Goal: Information Seeking & Learning: Learn about a topic

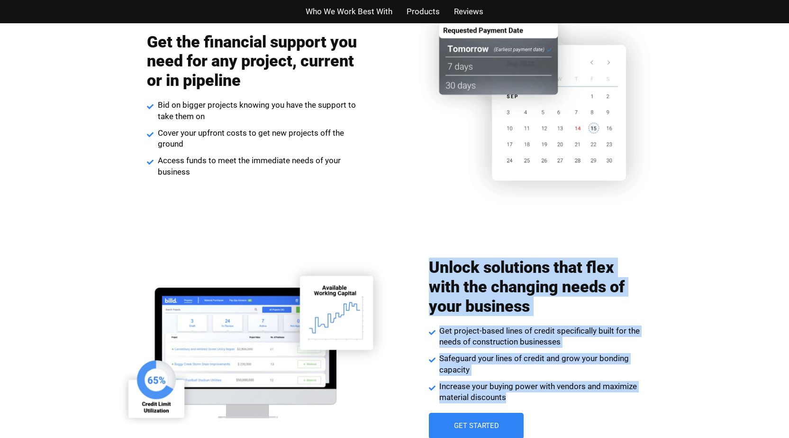
drag, startPoint x: 402, startPoint y: 252, endPoint x: 632, endPoint y: 454, distance: 306.0
click at [632, 437] on html "We use cookies to improve user experience and analyze website traffic. By click…" at bounding box center [394, 170] width 789 height 2571
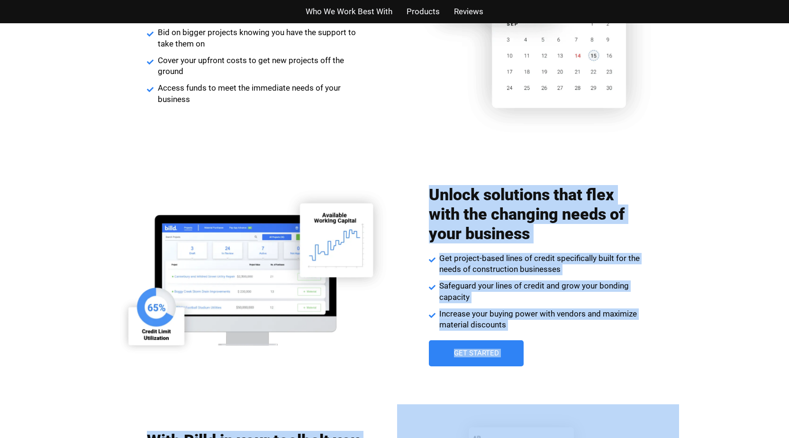
click at [512, 332] on div "Unlock solutions that flex with the changing needs of your business Get project…" at bounding box center [535, 275] width 213 height 191
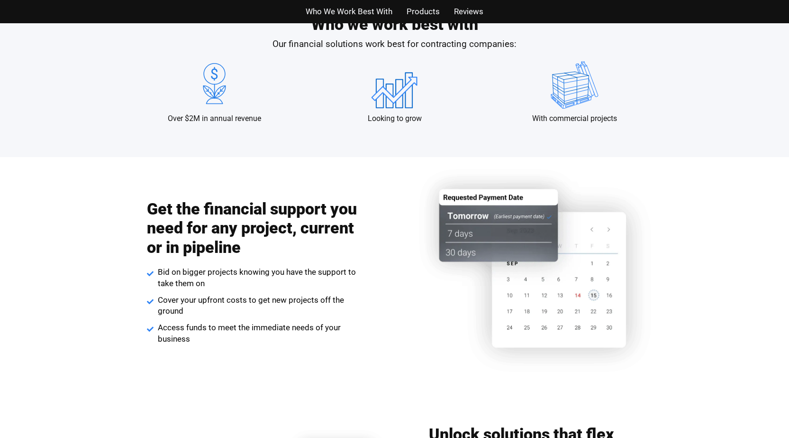
scroll to position [950, 0]
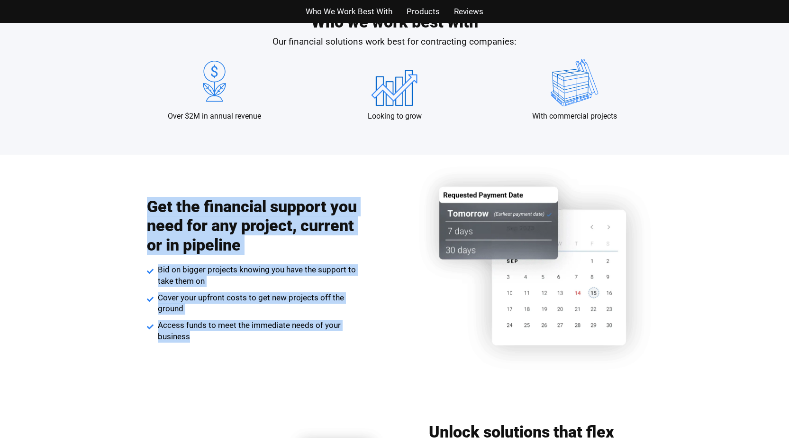
drag, startPoint x: 300, startPoint y: 351, endPoint x: 307, endPoint y: 356, distance: 8.2
click at [306, 355] on div "Get the financial support you need for any project, current or in pipeline Bid …" at bounding box center [394, 278] width 789 height 246
click at [192, 346] on div "Get the financial support you need for any project, current or in pipeline Bid …" at bounding box center [253, 269] width 213 height 155
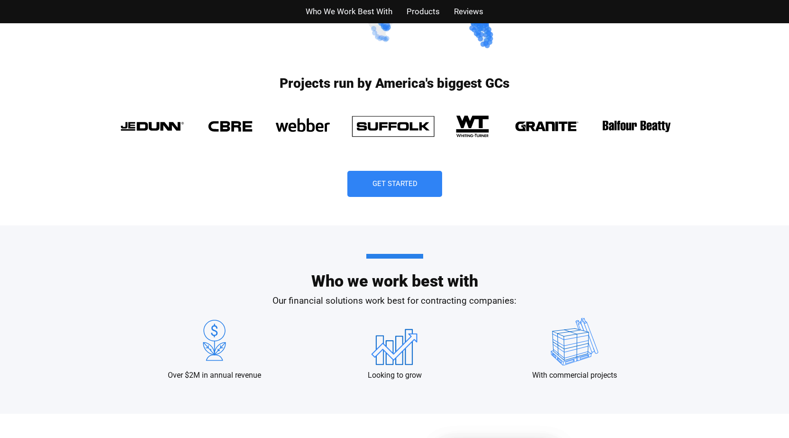
scroll to position [713, 0]
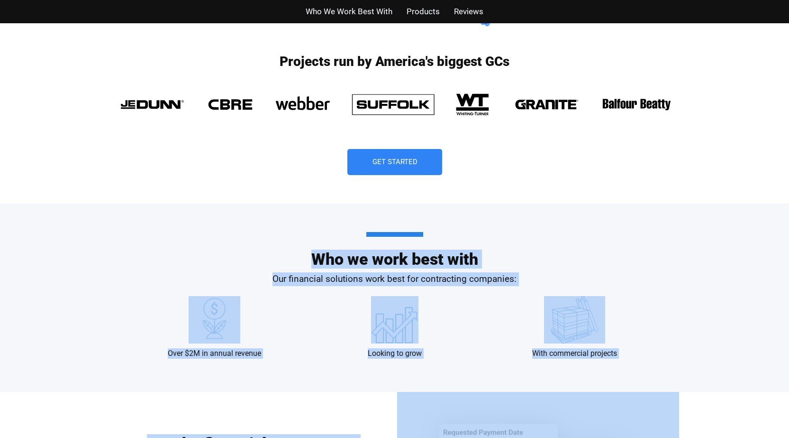
drag, startPoint x: 268, startPoint y: 228, endPoint x: 714, endPoint y: 408, distance: 480.5
click at [622, 362] on div "Over $2M in annual revenue Looking to grow With commercial projects" at bounding box center [394, 327] width 531 height 72
drag, startPoint x: 306, startPoint y: 251, endPoint x: 733, endPoint y: 408, distance: 455.0
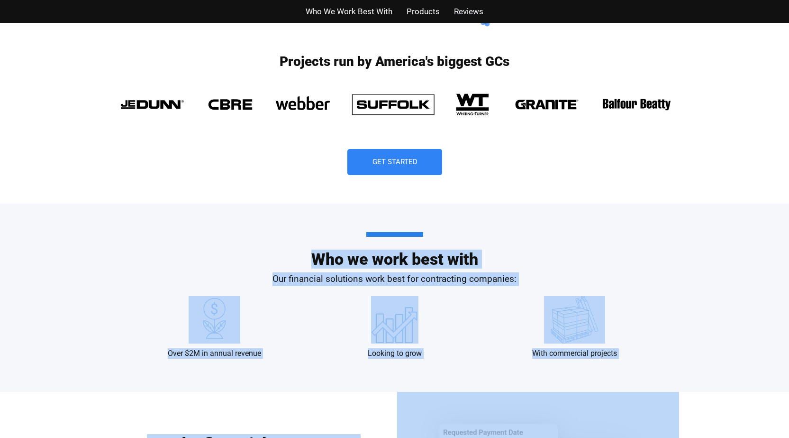
click at [621, 361] on div "Over $2M in annual revenue Looking to grow With commercial projects" at bounding box center [394, 327] width 531 height 72
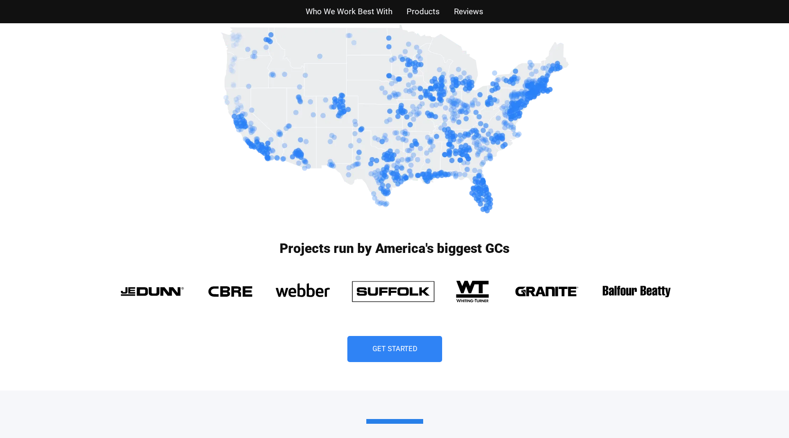
scroll to position [524, 0]
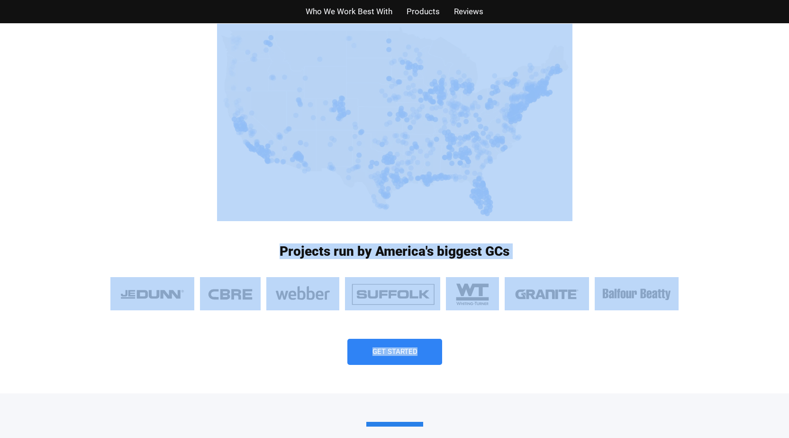
drag, startPoint x: 207, startPoint y: 204, endPoint x: 666, endPoint y: 359, distance: 484.4
click at [682, 314] on div "Projects run by America's biggest GCs Get Started" at bounding box center [394, 314] width 789 height 158
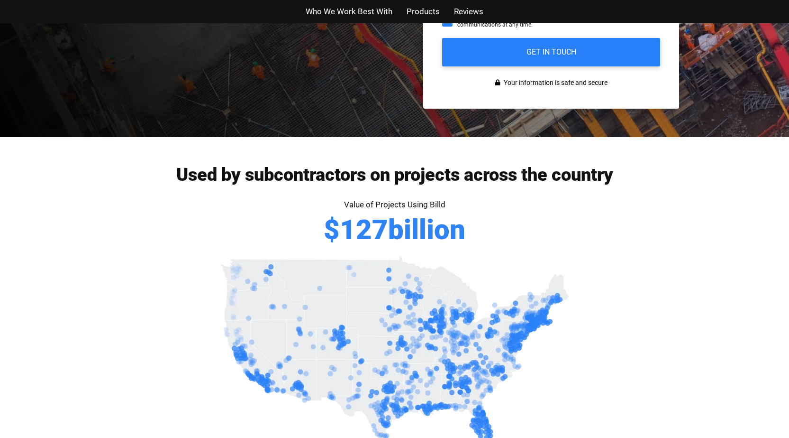
scroll to position [287, 0]
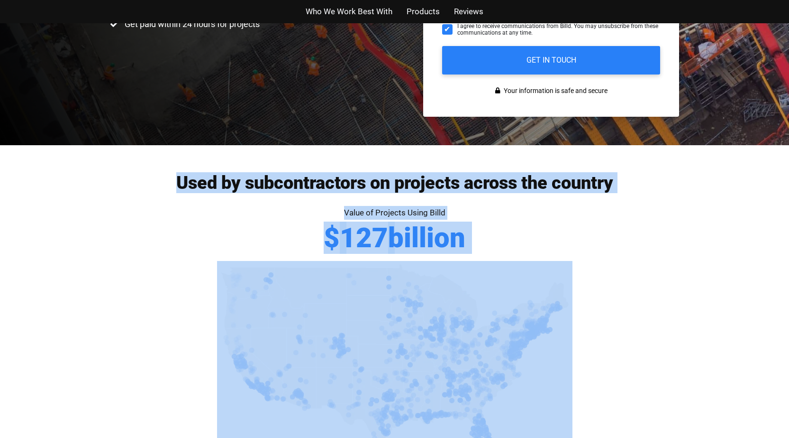
drag, startPoint x: 110, startPoint y: 154, endPoint x: 637, endPoint y: 302, distance: 547.0
click at [475, 253] on div "Value of Projects Using Billd $ 127 billion" at bounding box center [395, 233] width 540 height 55
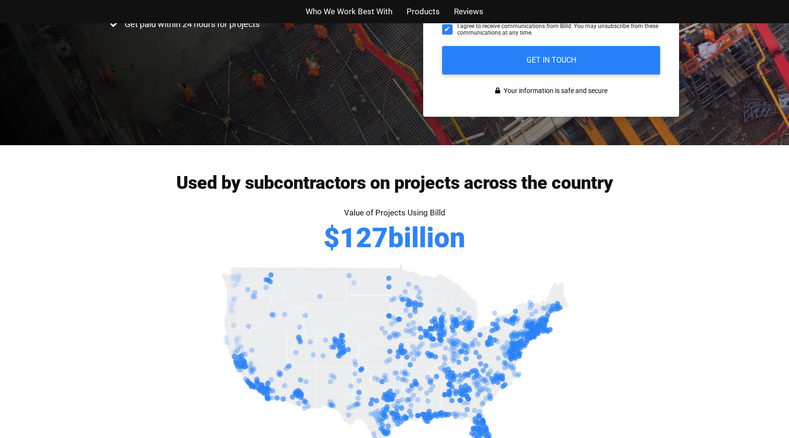
drag, startPoint x: 270, startPoint y: 217, endPoint x: 656, endPoint y: 282, distance: 391.4
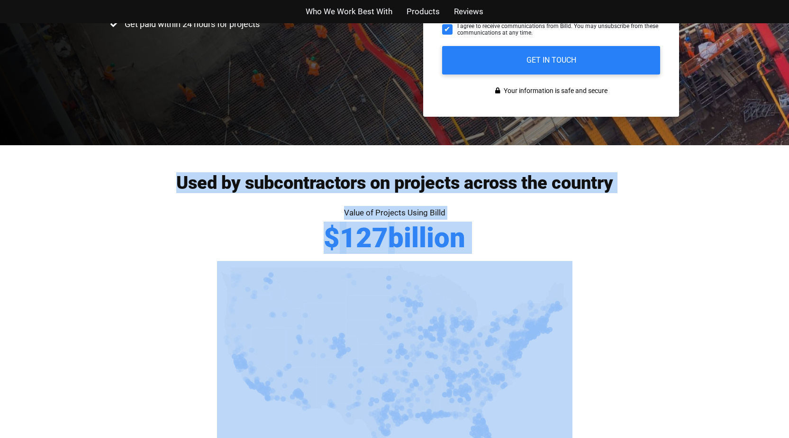
click at [475, 254] on div "Value of Projects Using Billd $ 127 billion" at bounding box center [395, 233] width 540 height 55
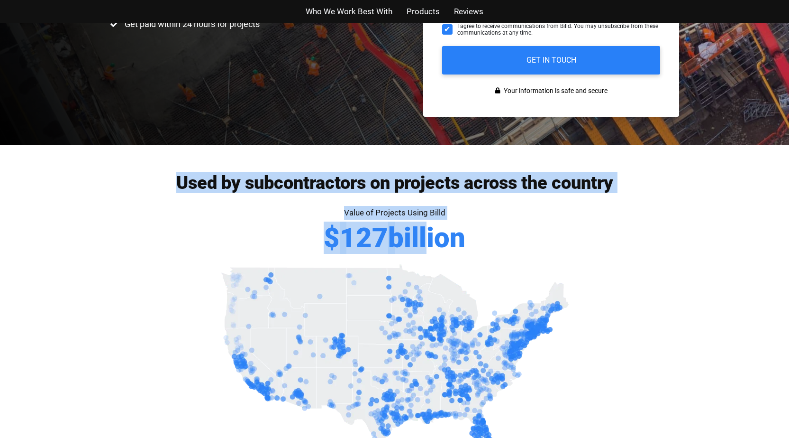
drag, startPoint x: 119, startPoint y: 164, endPoint x: 491, endPoint y: 253, distance: 382.5
click at [478, 250] on div "Used by subcontractors on projects across the country Value of Projects Using B…" at bounding box center [394, 250] width 569 height 211
click at [488, 252] on div "Value of Projects Using Billd $ 127 billion" at bounding box center [395, 233] width 540 height 55
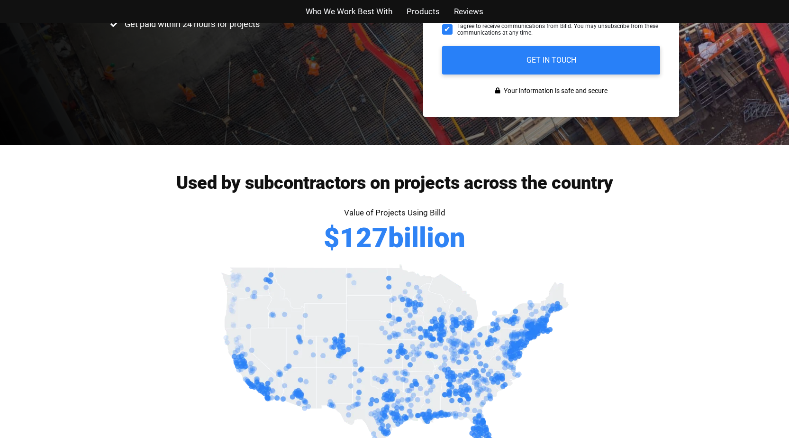
scroll to position [334, 0]
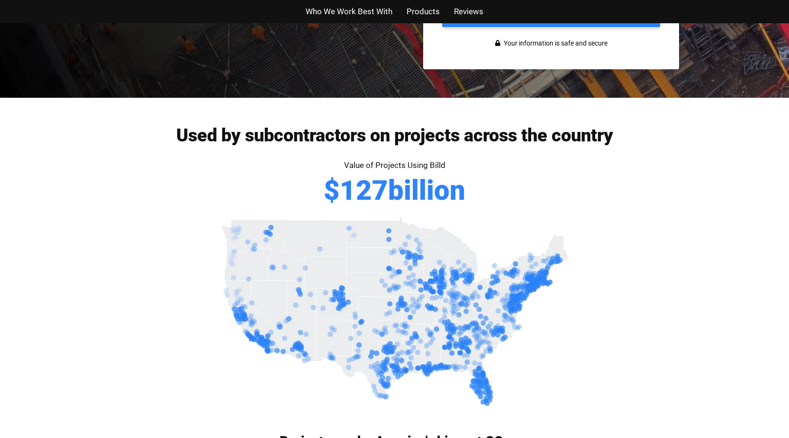
drag, startPoint x: 475, startPoint y: 202, endPoint x: 113, endPoint y: 132, distance: 369.4
click at [113, 132] on div "Used by subcontractors on projects across the country Value of Projects Using B…" at bounding box center [394, 203] width 569 height 211
click at [468, 210] on div "Value of Projects Using Billd $ 127 billion" at bounding box center [395, 185] width 540 height 55
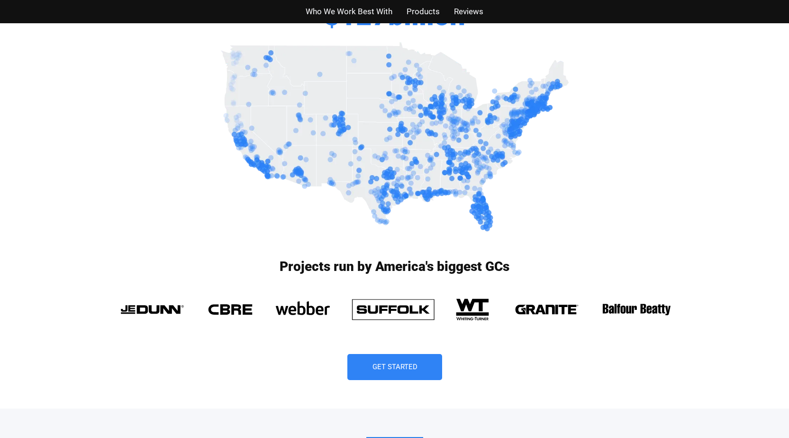
scroll to position [571, 0]
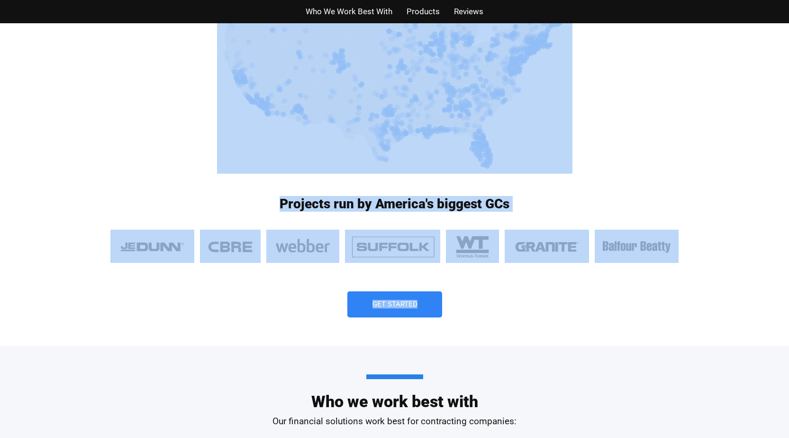
drag, startPoint x: 230, startPoint y: 183, endPoint x: 796, endPoint y: 335, distance: 585.8
click at [514, 214] on div "Projects run by America's biggest GCs" at bounding box center [394, 206] width 569 height 18
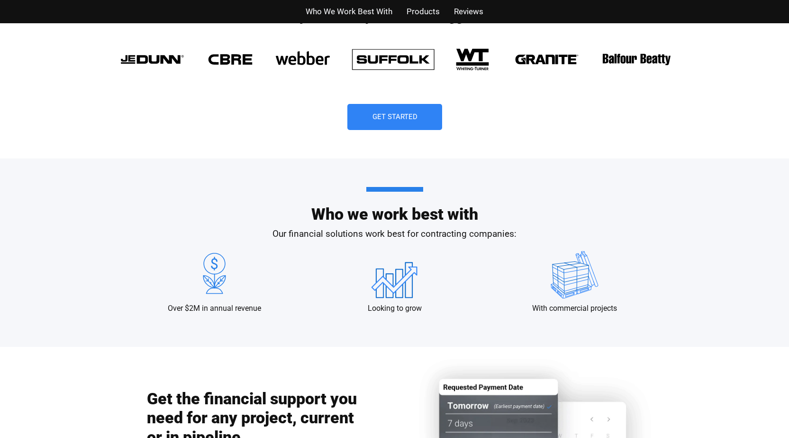
scroll to position [761, 0]
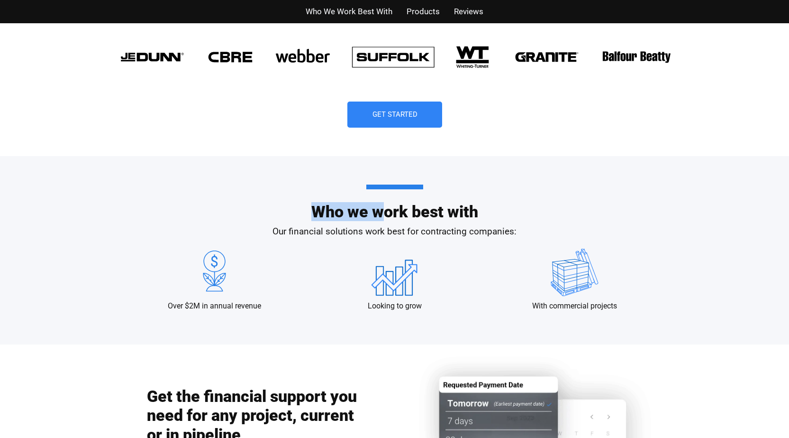
click at [642, 255] on div "Who we work best with Our financial solutions work best for contracting compani…" at bounding box center [395, 250] width 540 height 188
click at [754, 278] on div "Who we work best with Our financial solutions work best for contracting compani…" at bounding box center [394, 250] width 789 height 188
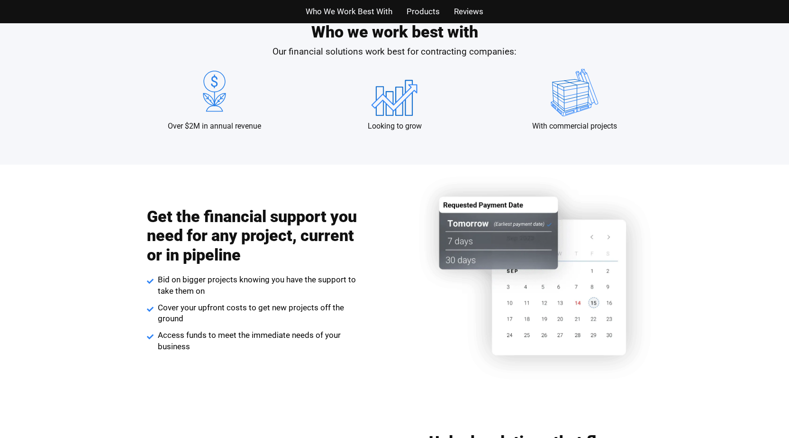
scroll to position [950, 0]
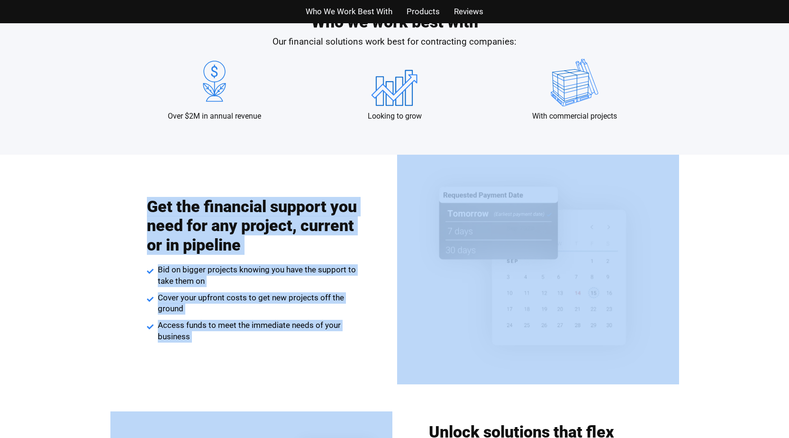
click at [406, 408] on div "Who We Work Best With Products Reviews Who We Work Best With Products Reviews F…" at bounding box center [394, 264] width 789 height 2429
click at [192, 342] on div "Get the financial support you need for any project, current or in pipeline Bid …" at bounding box center [253, 269] width 213 height 155
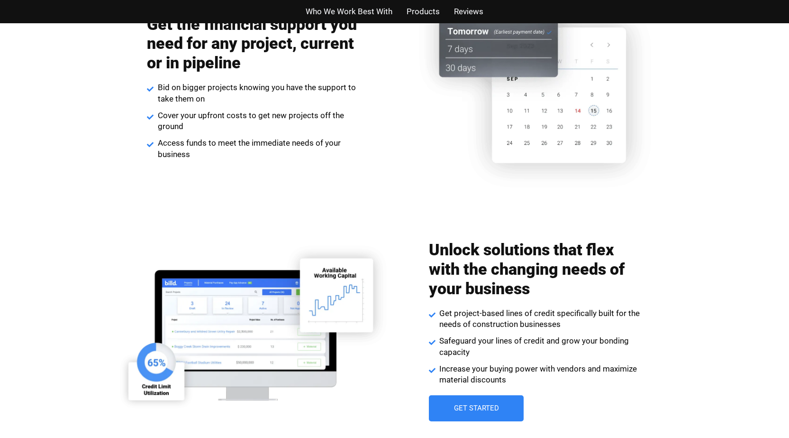
scroll to position [1140, 0]
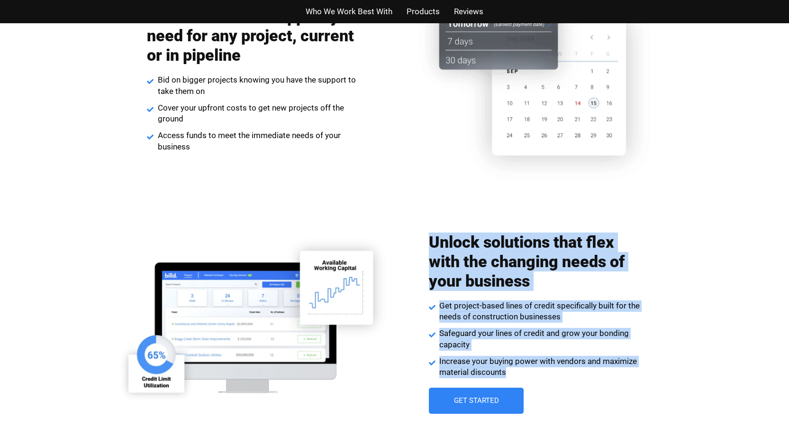
drag, startPoint x: 399, startPoint y: 212, endPoint x: 765, endPoint y: 431, distance: 426.5
click at [759, 430] on div "Unlock solutions that flex with the changing needs of your business Get project…" at bounding box center [394, 323] width 789 height 224
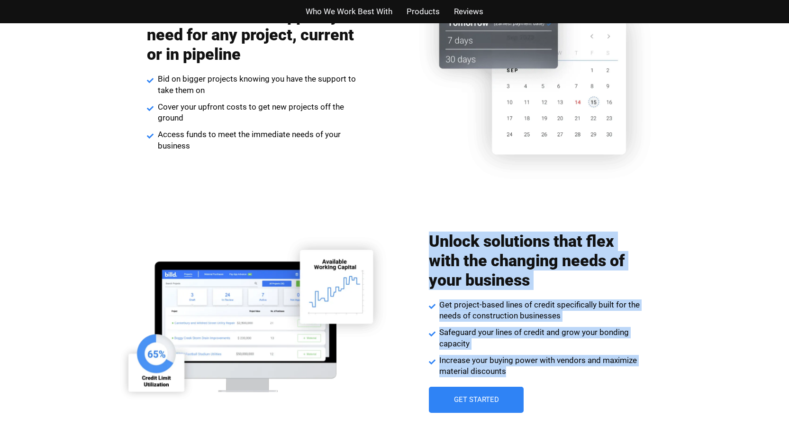
click at [506, 378] on div "Unlock solutions that flex with the changing needs of your business Get project…" at bounding box center [535, 322] width 213 height 191
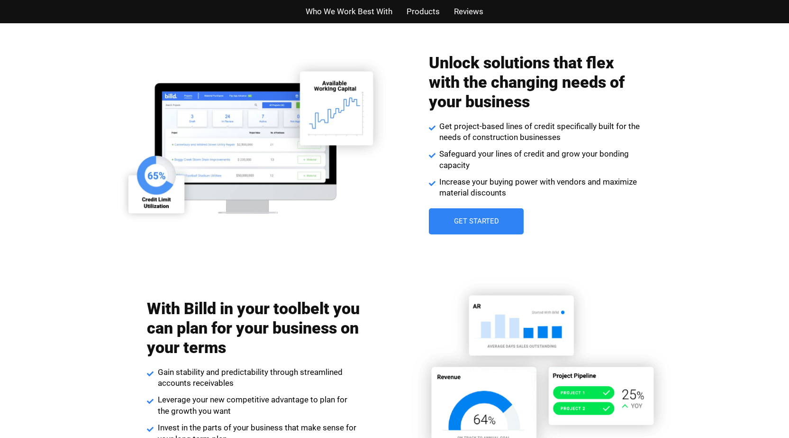
scroll to position [1425, 0]
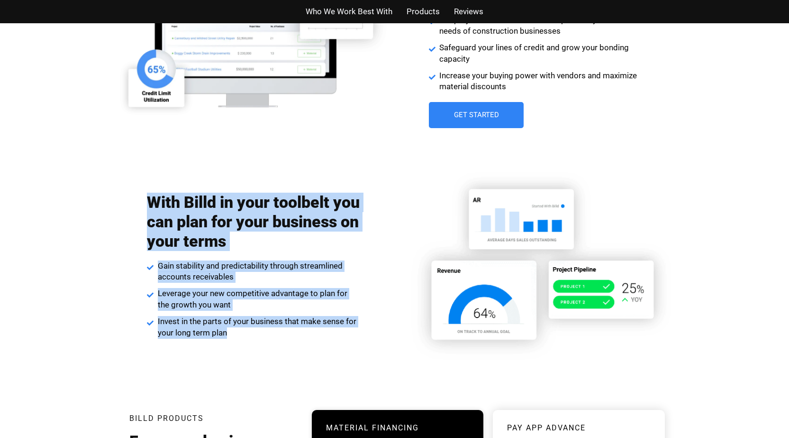
drag, startPoint x: 38, startPoint y: 166, endPoint x: 273, endPoint y: 376, distance: 315.3
click at [270, 375] on div "With Billd in your toolbelt you can plan for your business on your terms Gain s…" at bounding box center [394, 265] width 789 height 232
click at [228, 341] on div "With Billd in your toolbelt you can plan for your business on your terms Gain s…" at bounding box center [253, 265] width 213 height 155
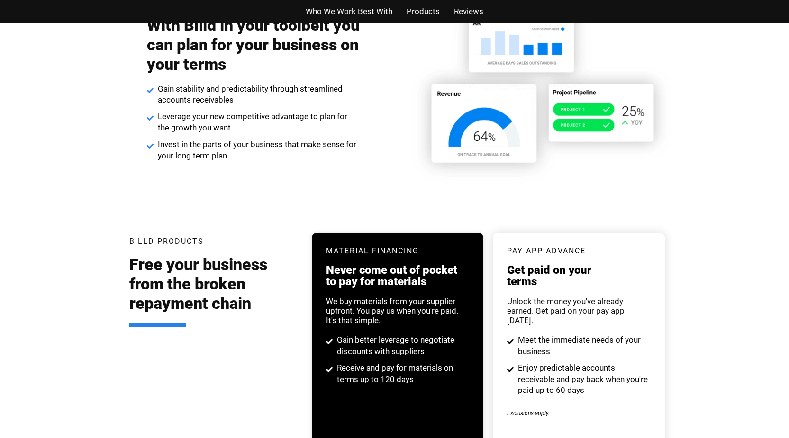
scroll to position [1615, 0]
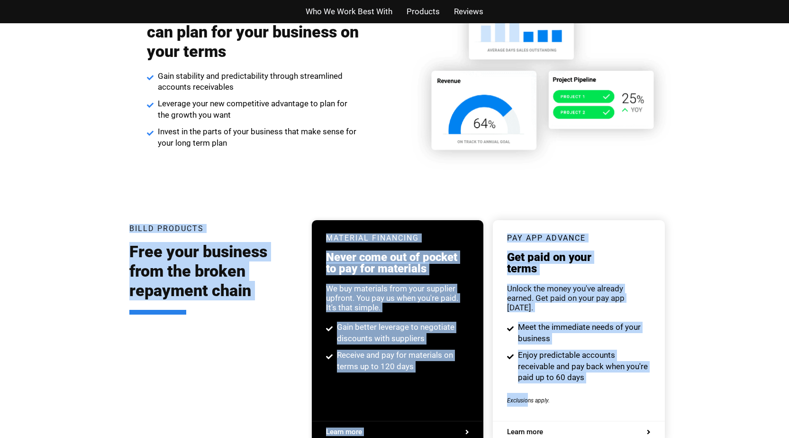
drag, startPoint x: 427, startPoint y: 370, endPoint x: 716, endPoint y: 427, distance: 294.8
click at [688, 422] on div "Billd Products Free your business from the broken repayment chain Material Fina…" at bounding box center [394, 336] width 789 height 289
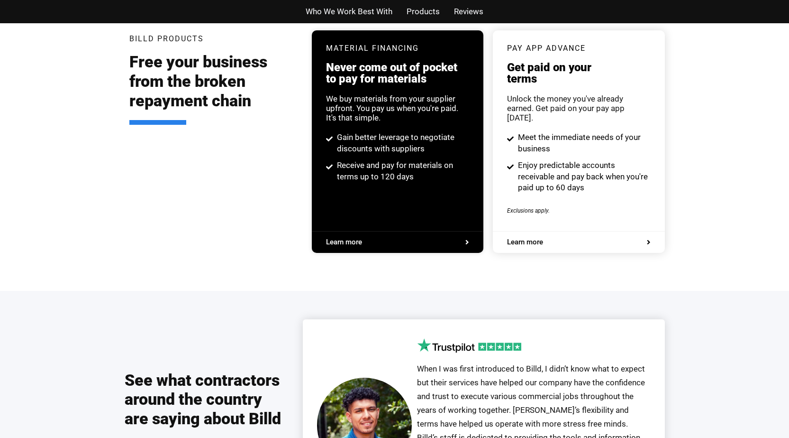
click at [726, 330] on div "See what contractors around the country are saying about Billd Get Started Our …" at bounding box center [394, 429] width 789 height 276
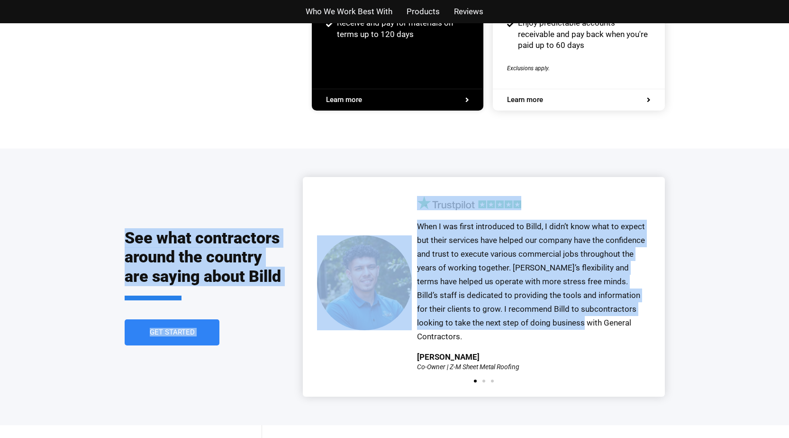
drag, startPoint x: 39, startPoint y: 176, endPoint x: 765, endPoint y: 355, distance: 747.9
click at [747, 353] on div "See what contractors around the country are saying about Billd Get Started Our …" at bounding box center [394, 286] width 789 height 276
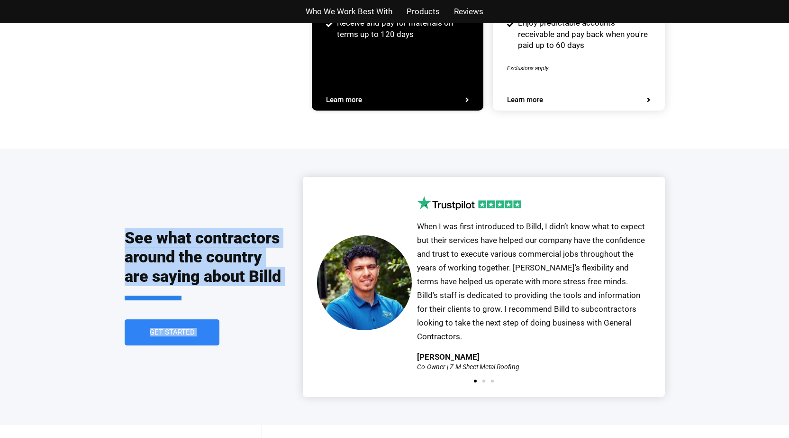
click at [286, 274] on div "See what contractors around the country are saying about Billd Get Started" at bounding box center [214, 286] width 178 height 219
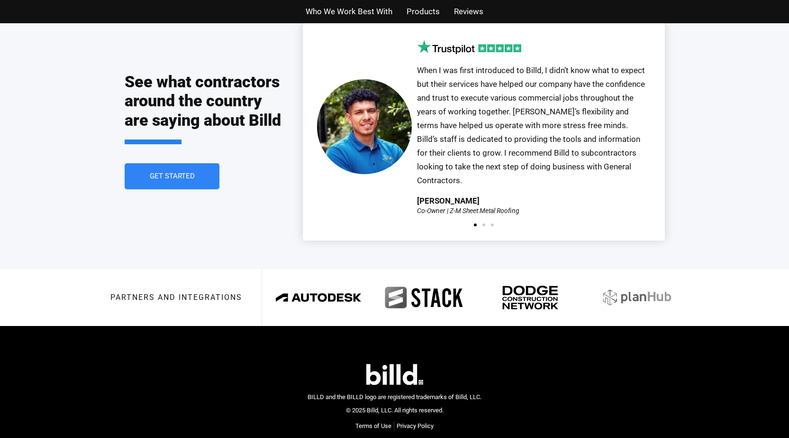
scroll to position [2110, 0]
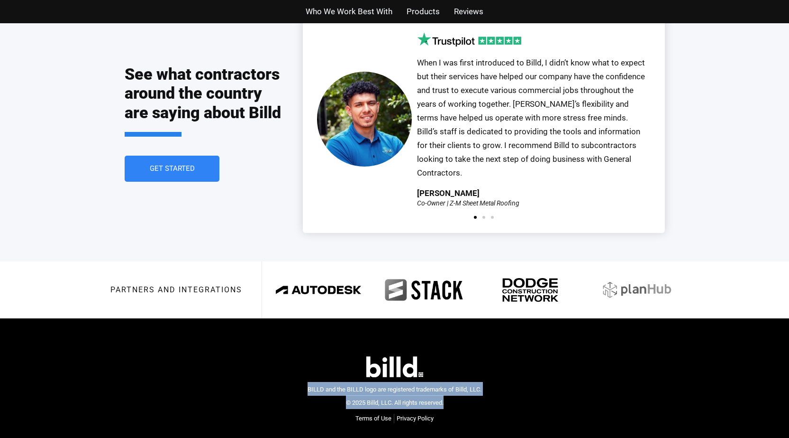
drag, startPoint x: 149, startPoint y: 313, endPoint x: 692, endPoint y: 435, distance: 556.4
click at [648, 423] on div "BILLD and the BILLD logo are registered trademarks of Billd, LLC. © 2025 Billd,…" at bounding box center [394, 389] width 569 height 143
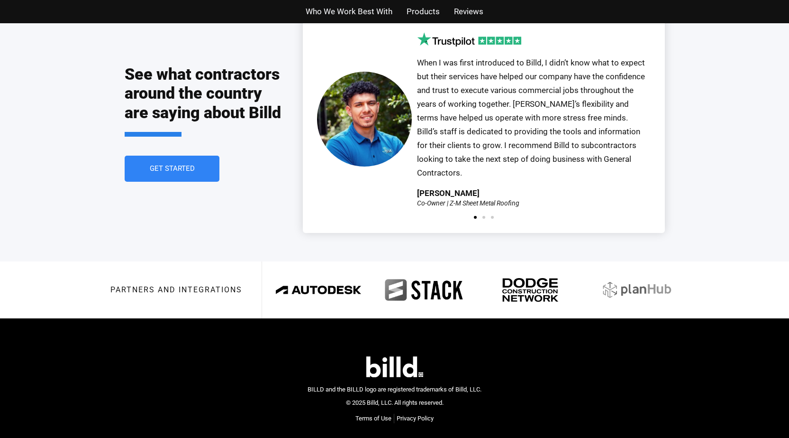
click at [720, 219] on div "See what contractors around the country are saying about Billd Get Started Our …" at bounding box center [394, 123] width 789 height 276
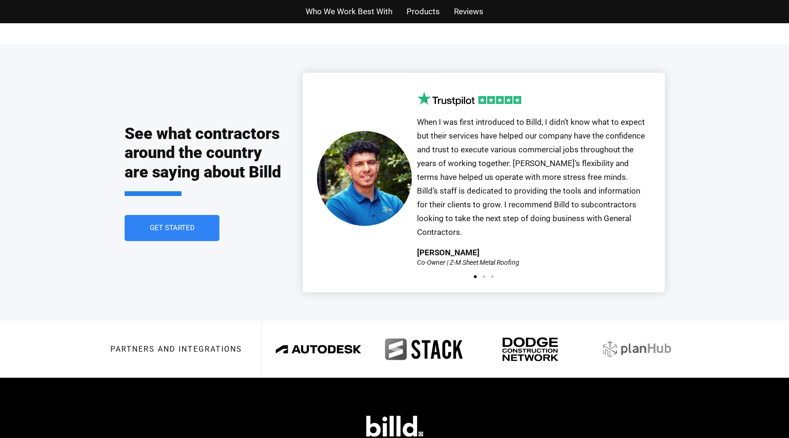
scroll to position [1968, 0]
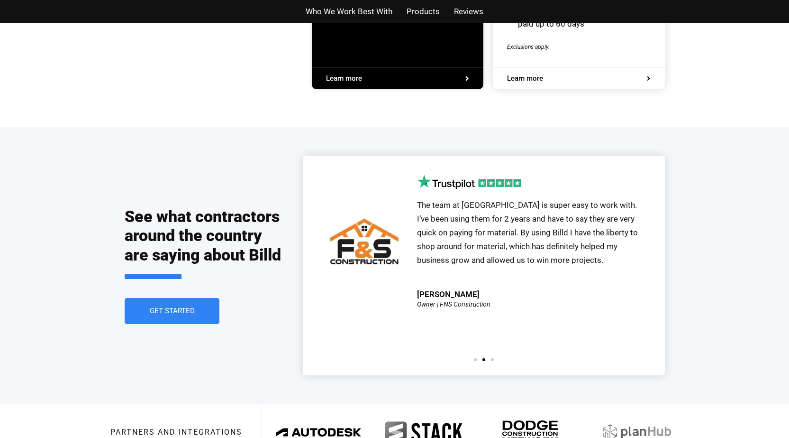
drag, startPoint x: 710, startPoint y: 356, endPoint x: 328, endPoint y: 164, distance: 428.0
click at [328, 164] on div "See what contractors around the country are saying about Billd Get Started Our …" at bounding box center [394, 265] width 789 height 276
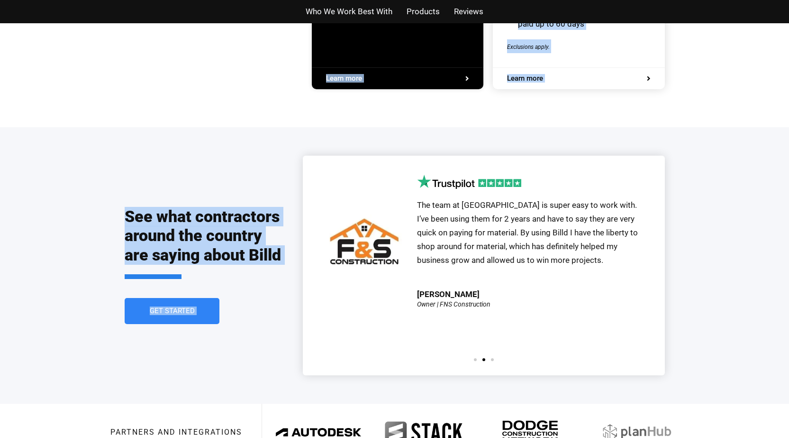
drag, startPoint x: 598, startPoint y: 265, endPoint x: 690, endPoint y: 299, distance: 97.8
click at [699, 295] on div "See what contractors around the country are saying about Billd Get Started Our …" at bounding box center [394, 265] width 789 height 276
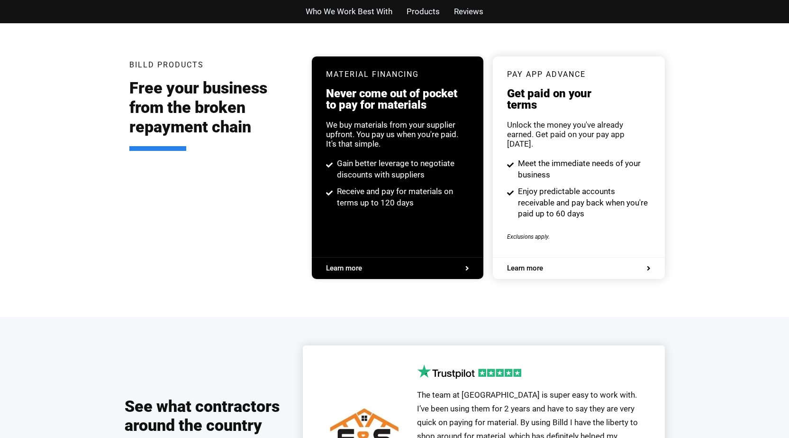
scroll to position [1731, 0]
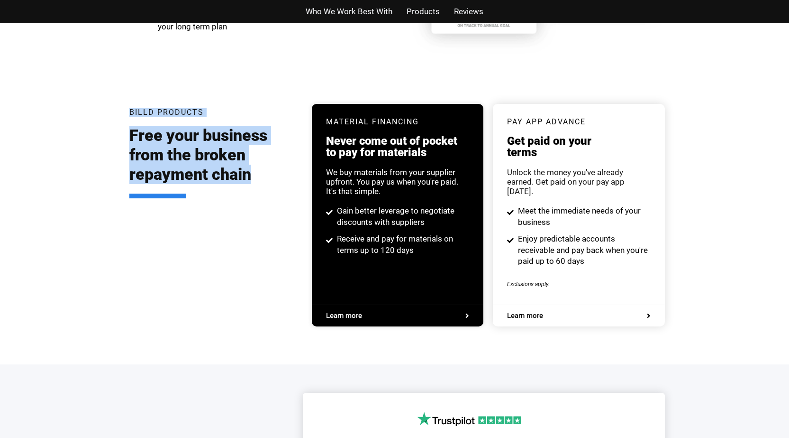
drag, startPoint x: 164, startPoint y: 185, endPoint x: 245, endPoint y: 225, distance: 89.5
click at [244, 225] on div "Billd Products Free your business from the broken repayment chain Material Fina…" at bounding box center [394, 219] width 789 height 289
click at [251, 185] on h2 "Free your business from the broken repayment chain" at bounding box center [213, 162] width 169 height 72
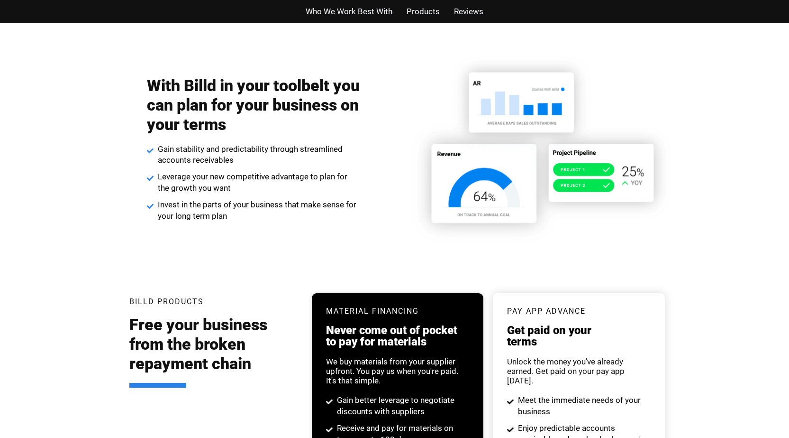
scroll to position [1542, 0]
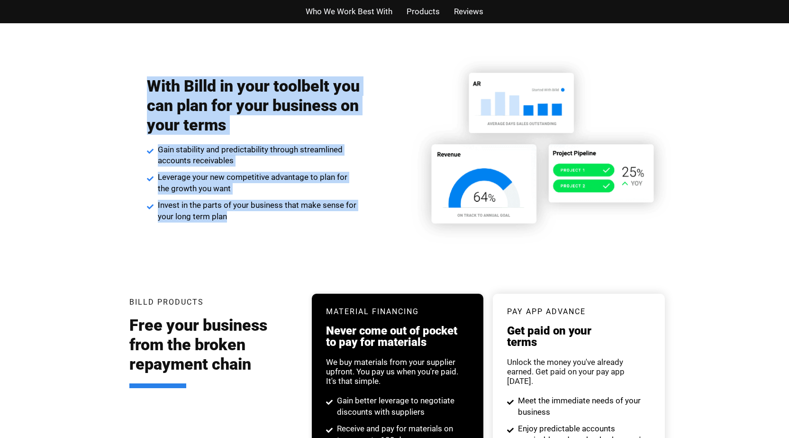
drag, startPoint x: 112, startPoint y: 66, endPoint x: 263, endPoint y: 254, distance: 240.5
click at [263, 254] on div "With Billd in your toolbelt you can plan for your business on your terms Gain s…" at bounding box center [394, 149] width 789 height 232
click at [227, 225] on div "With Billd in your toolbelt you can plan for your business on your terms Gain s…" at bounding box center [253, 149] width 213 height 155
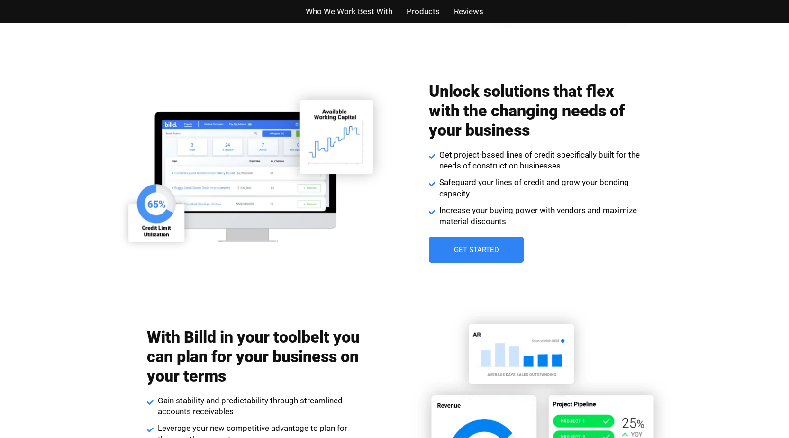
scroll to position [1257, 0]
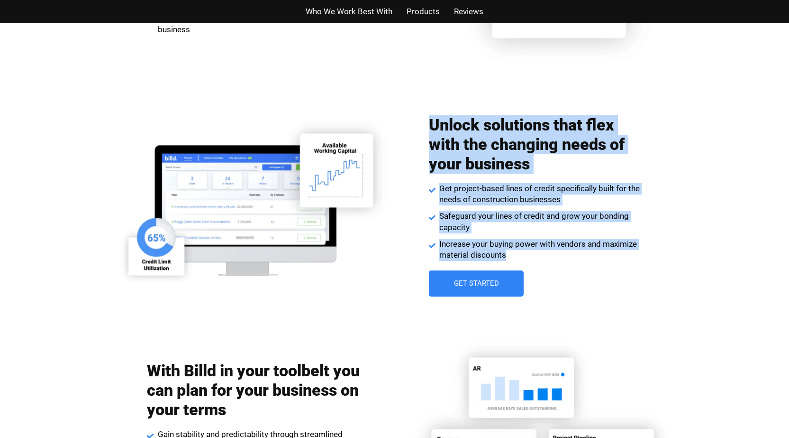
drag, startPoint x: 325, startPoint y: 128, endPoint x: 274, endPoint y: 91, distance: 62.5
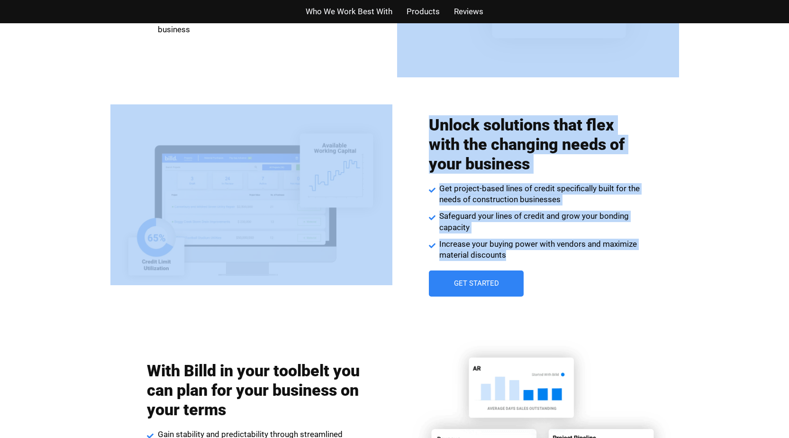
click at [507, 263] on div "Unlock solutions that flex with the changing needs of your business Get project…" at bounding box center [535, 205] width 213 height 191
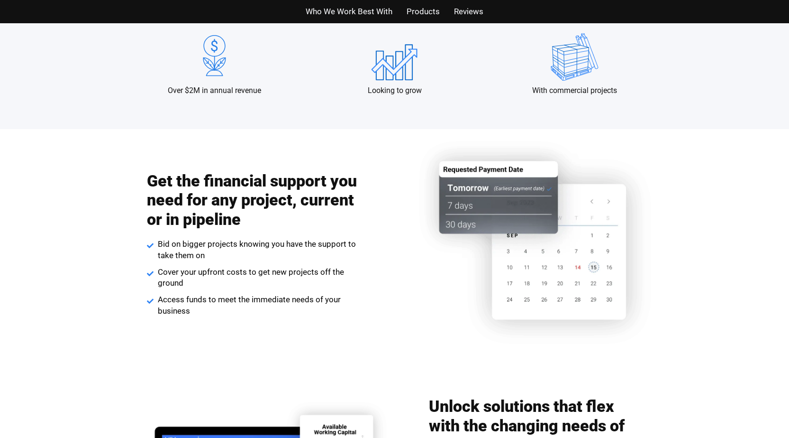
scroll to position [973, 0]
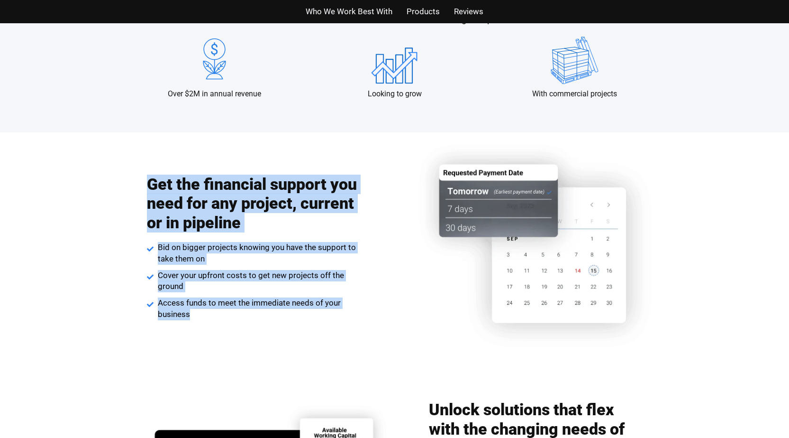
drag, startPoint x: 248, startPoint y: 307, endPoint x: 316, endPoint y: 377, distance: 97.2
click at [316, 377] on div "Get the financial support you need for any project, current or in pipeline Bid …" at bounding box center [394, 255] width 569 height 246
click at [190, 321] on div "Get the financial support you need for any project, current or in pipeline Bid …" at bounding box center [253, 247] width 213 height 155
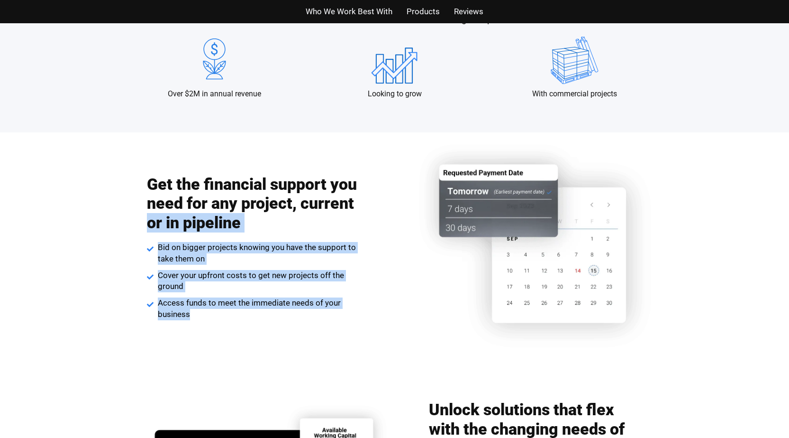
drag, startPoint x: 190, startPoint y: 321, endPoint x: 93, endPoint y: 140, distance: 205.3
click at [95, 144] on div "Get the financial support you need for any project, current or in pipeline Bid …" at bounding box center [394, 255] width 789 height 246
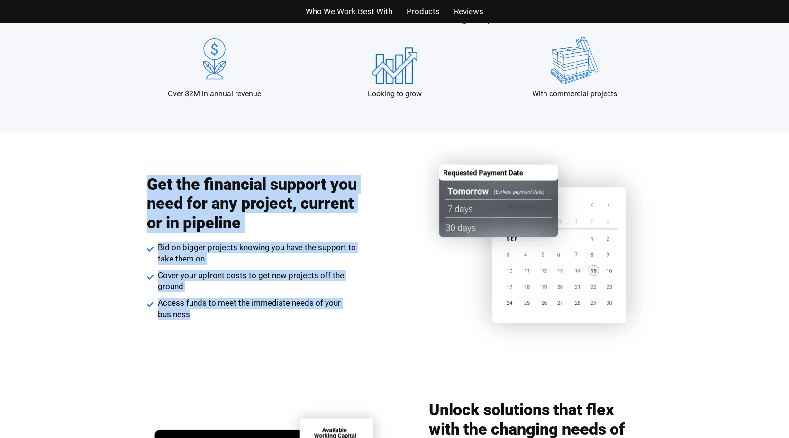
click at [189, 321] on div "Get the financial support you need for any project, current or in pipeline Bid …" at bounding box center [253, 247] width 213 height 155
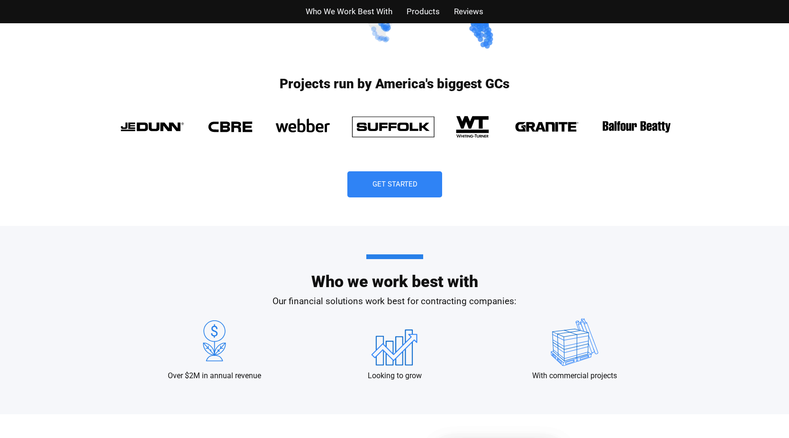
scroll to position [688, 0]
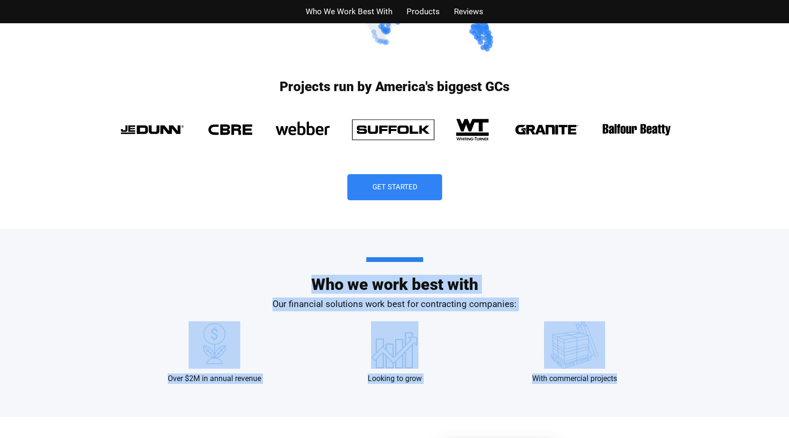
drag, startPoint x: 205, startPoint y: 276, endPoint x: 680, endPoint y: 342, distance: 479.1
click at [680, 342] on div "Who we work best with Our financial solutions work best for contracting compani…" at bounding box center [394, 322] width 789 height 188
click at [517, 312] on div "Who we work best with Our financial solutions work best for contracting compani…" at bounding box center [395, 322] width 540 height 188
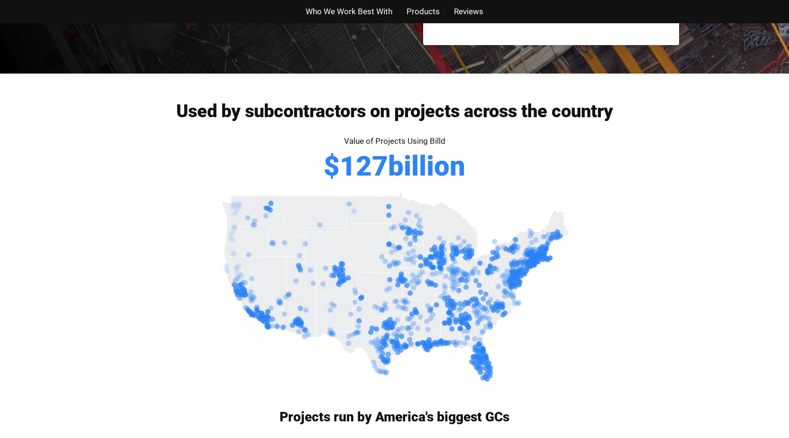
scroll to position [309, 0]
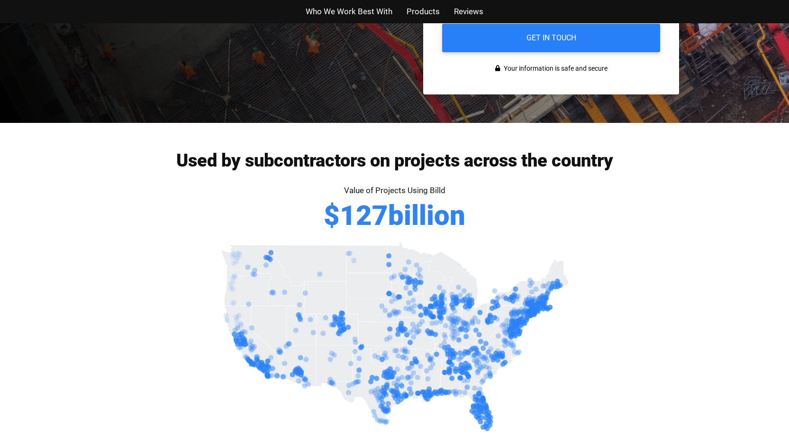
drag, startPoint x: 143, startPoint y: 133, endPoint x: 783, endPoint y: 262, distance: 652.4
click at [755, 258] on div "Used by subcontractors on projects across the country Value of Projects Using B…" at bounding box center [394, 228] width 789 height 211
click at [622, 174] on div "Used by subcontractors on projects across the country" at bounding box center [394, 167] width 569 height 32
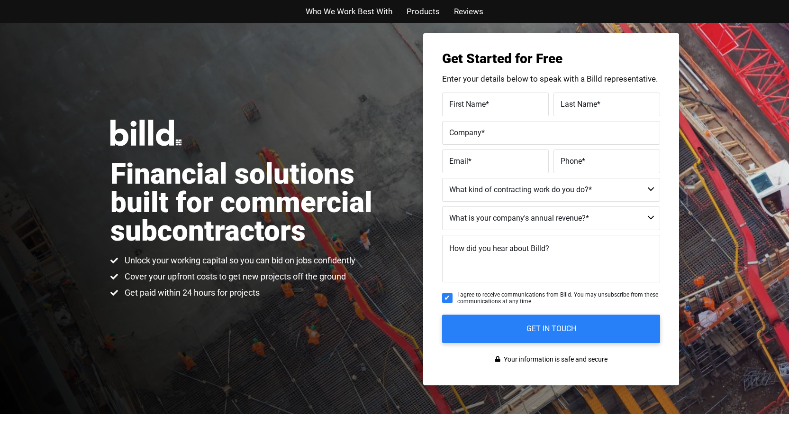
scroll to position [0, 0]
